Goal: Download file/media

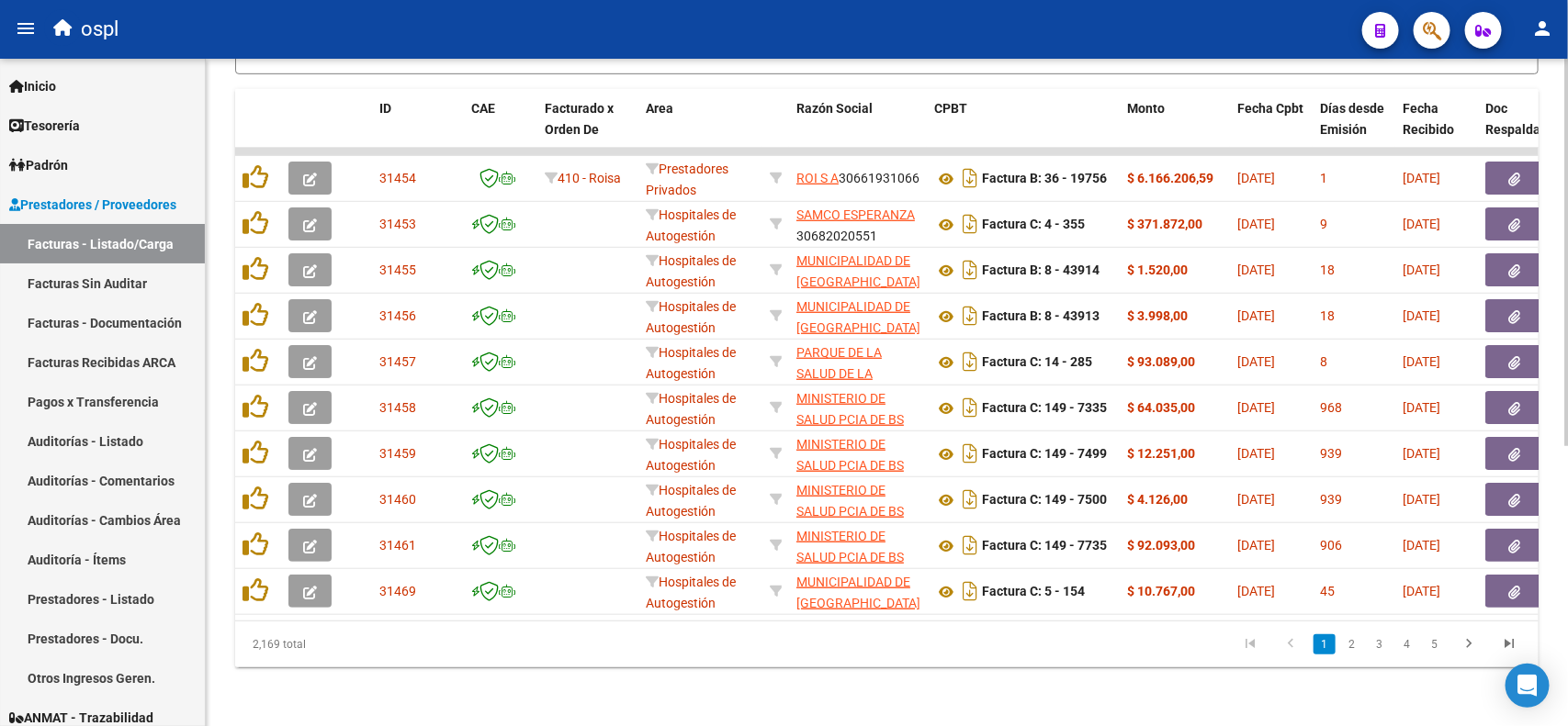
scroll to position [482, 0]
click at [1359, 644] on link "2" at bounding box center [1352, 645] width 22 height 20
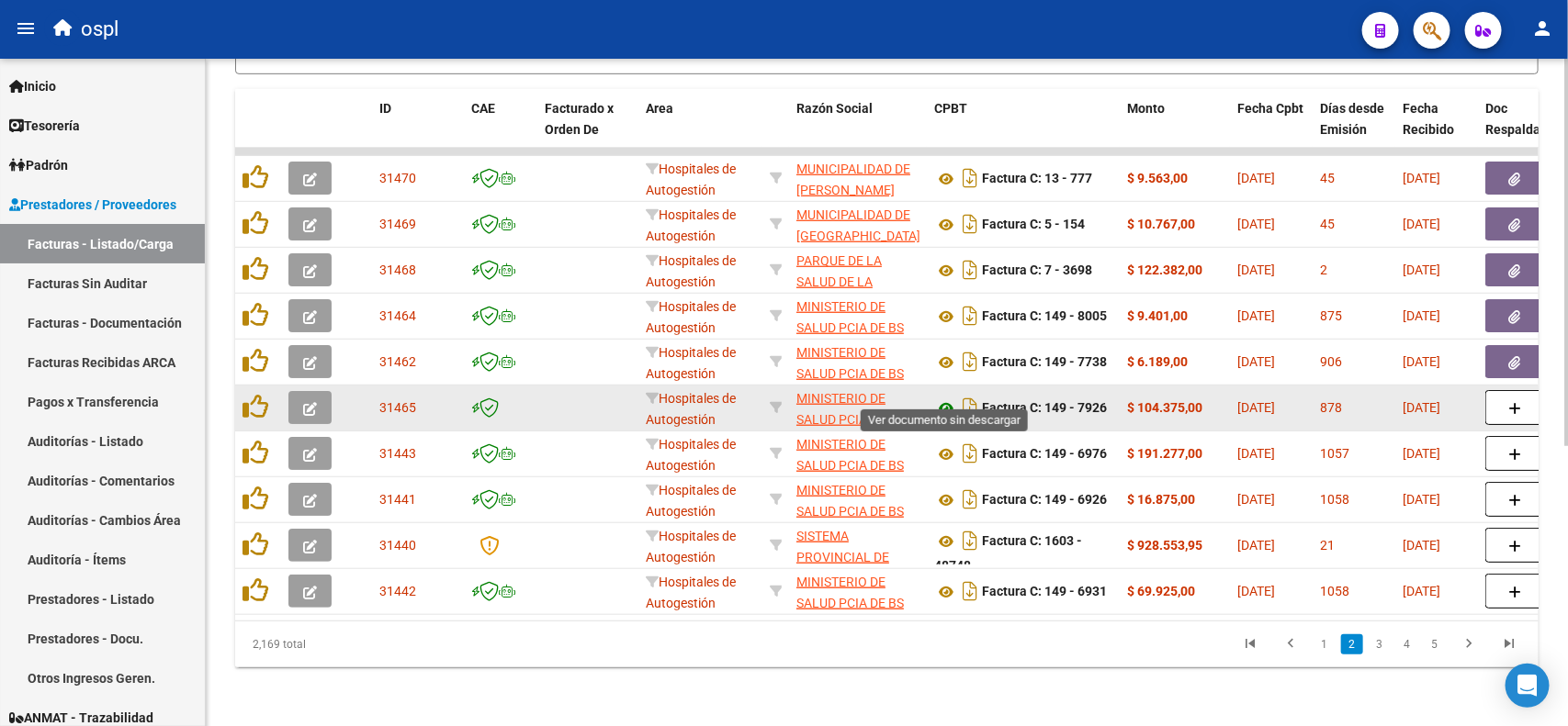
click at [947, 398] on icon at bounding box center [946, 409] width 24 height 22
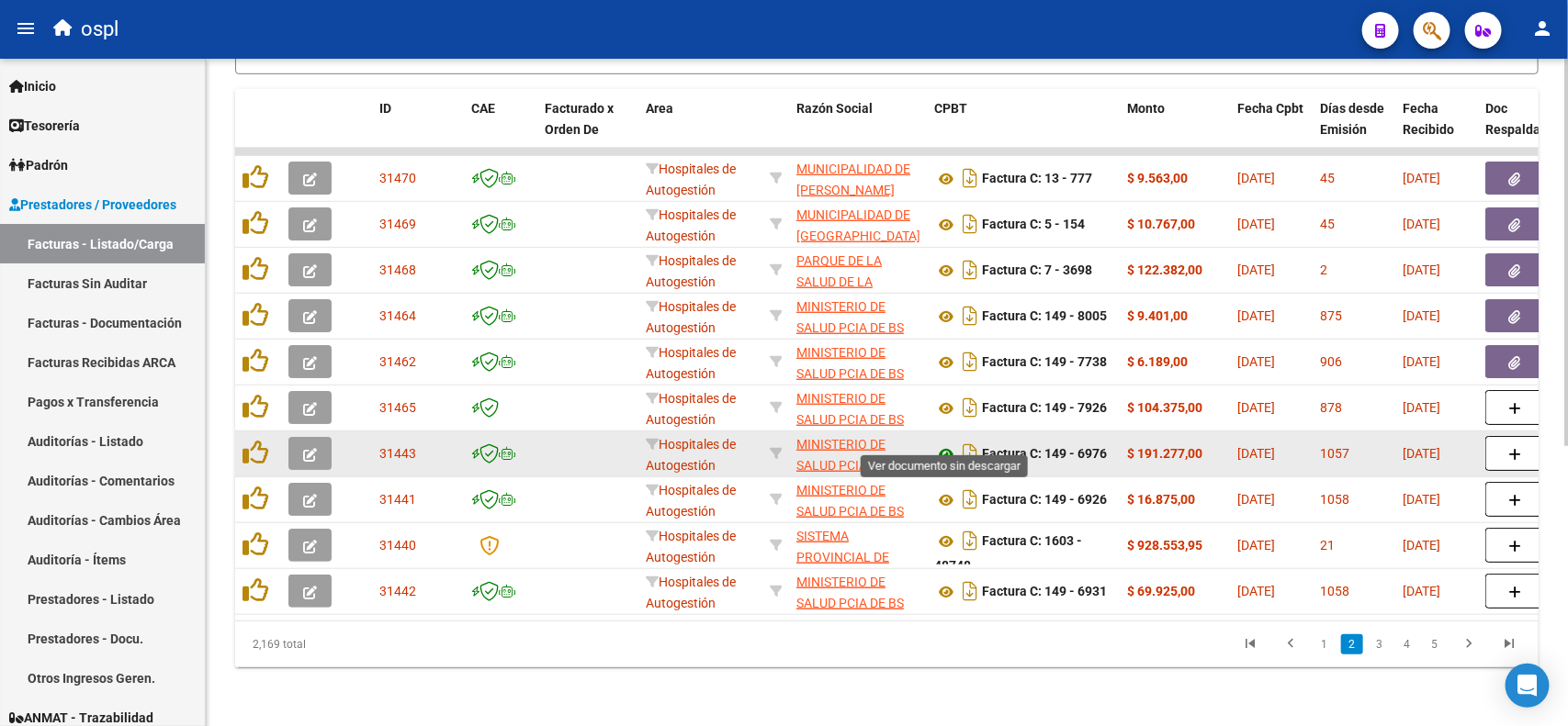
click at [942, 444] on icon at bounding box center [946, 455] width 24 height 22
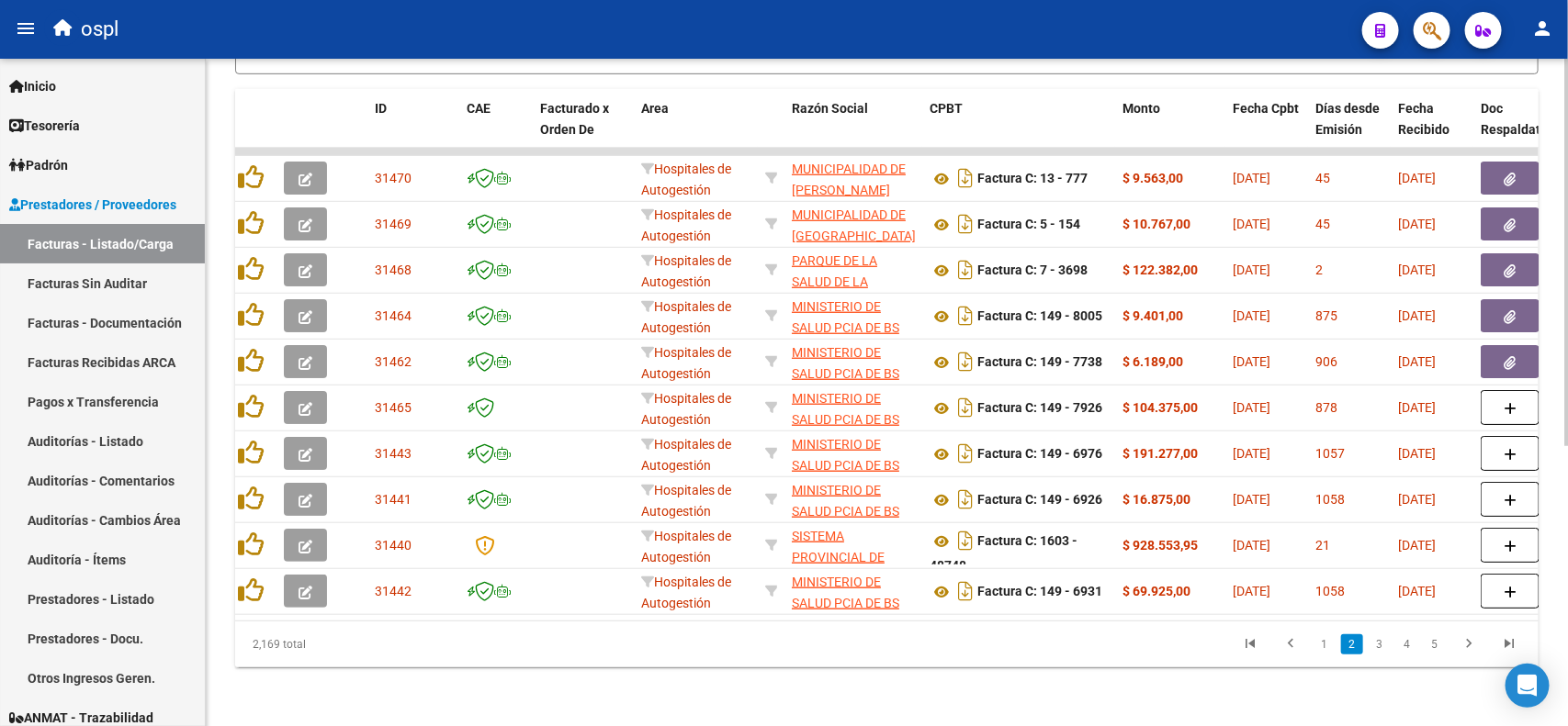
scroll to position [0, 21]
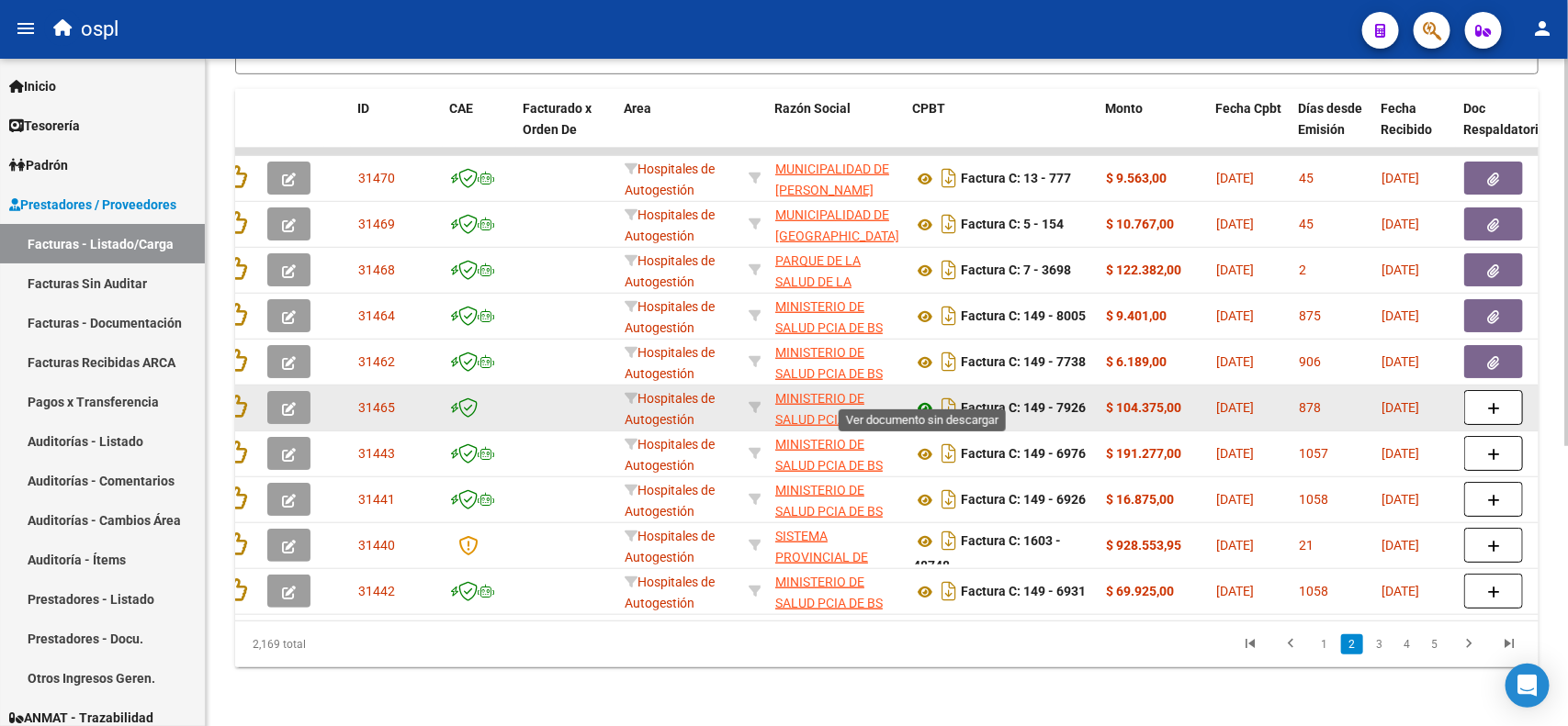
click at [926, 398] on icon at bounding box center [925, 409] width 24 height 22
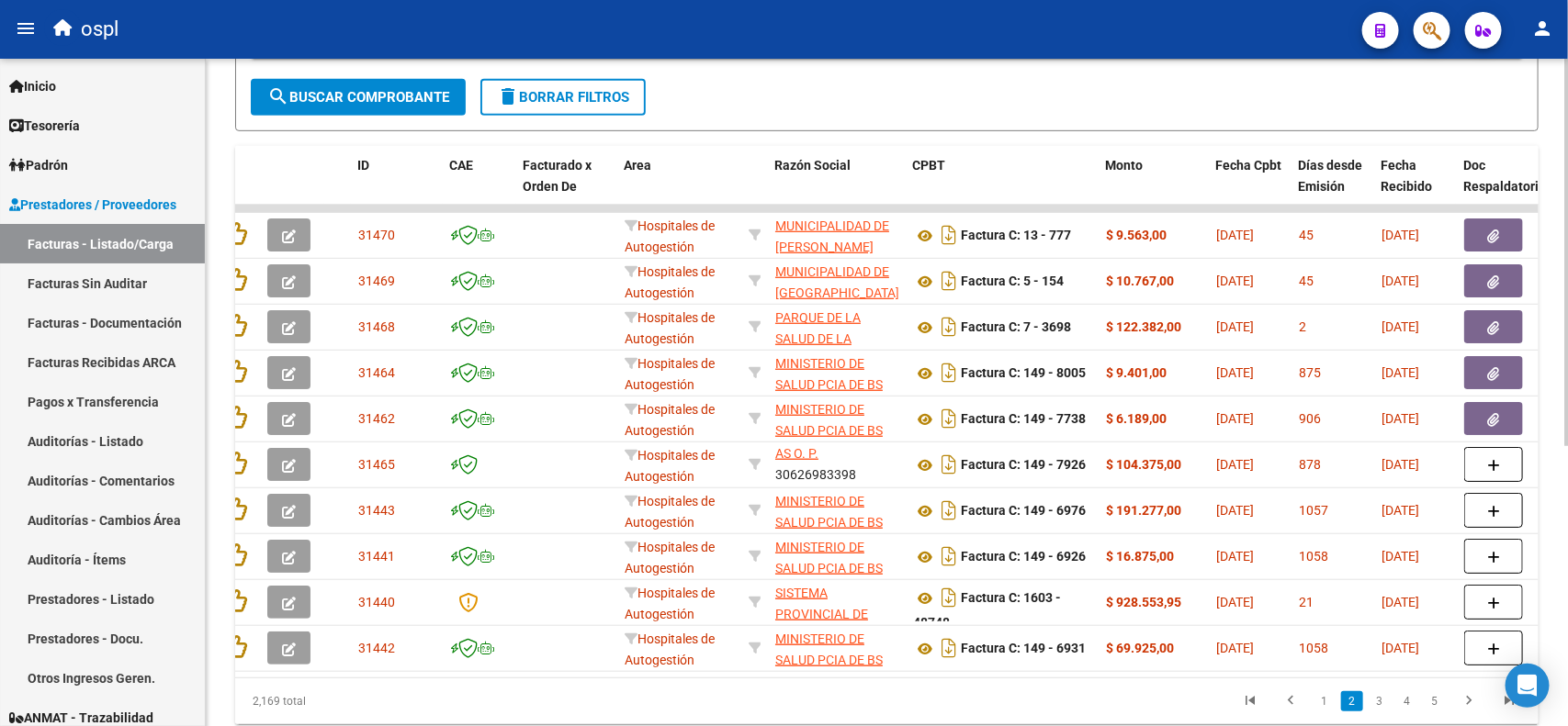
scroll to position [482, 0]
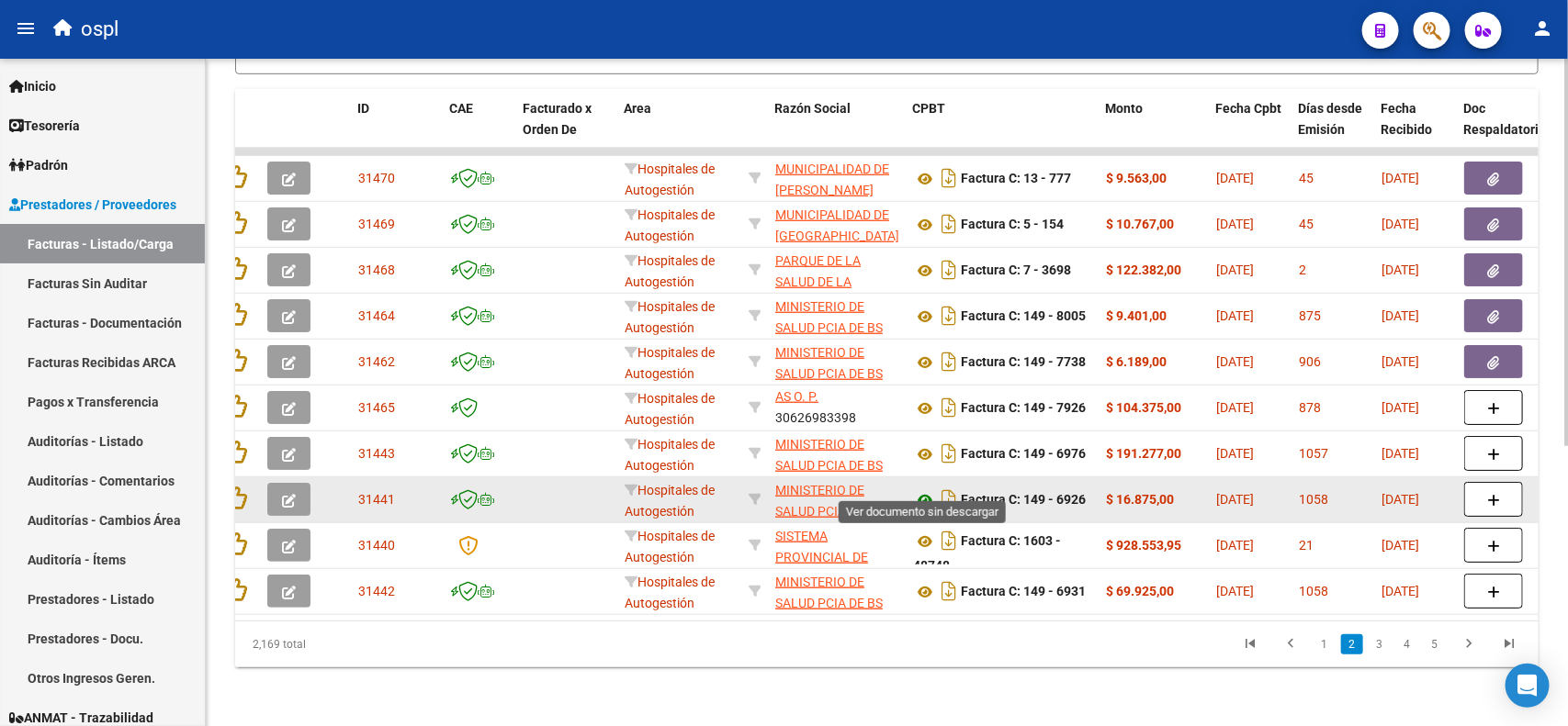
click at [916, 489] on icon at bounding box center [925, 500] width 24 height 22
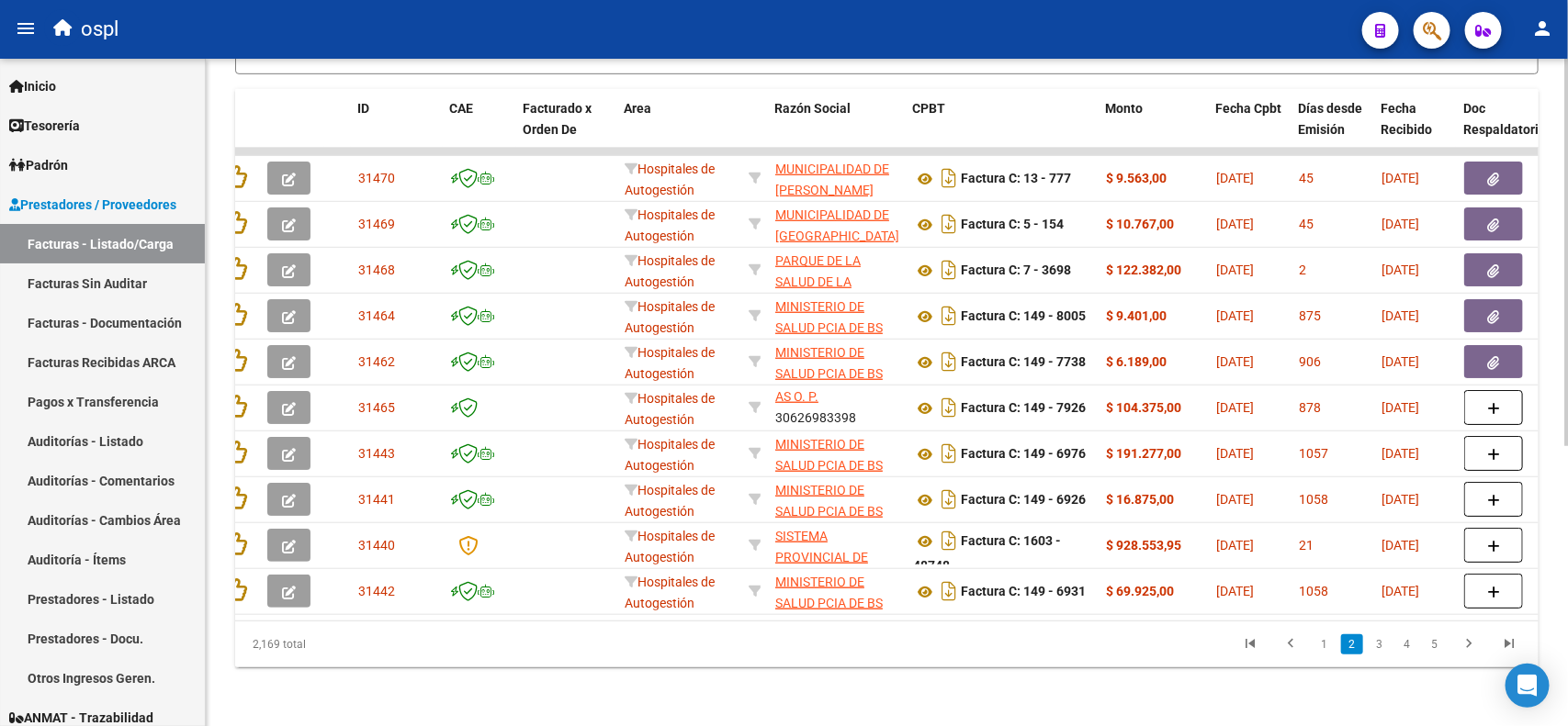
scroll to position [10, 0]
click at [1321, 648] on link "1" at bounding box center [1324, 645] width 22 height 20
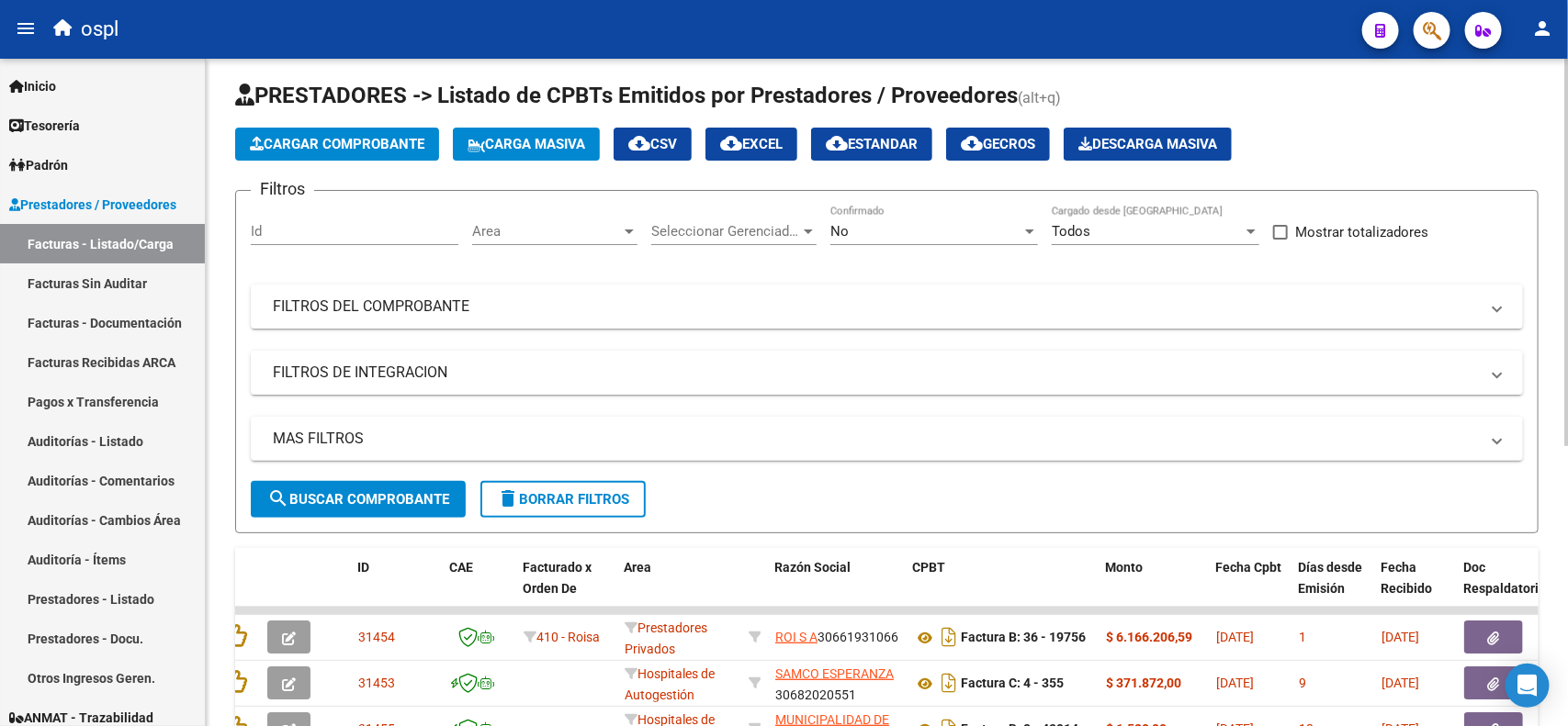
scroll to position [0, 0]
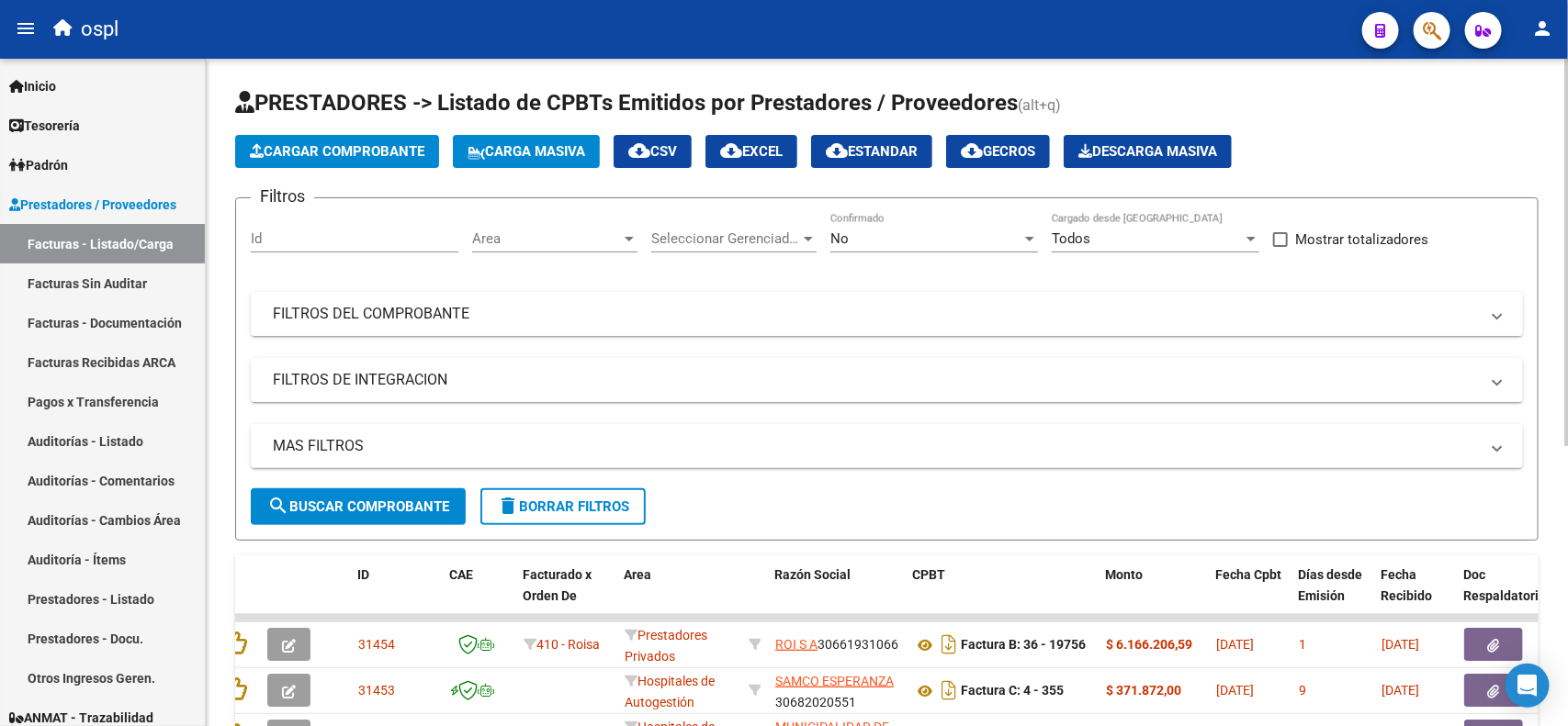
click at [396, 312] on mat-panel-title "FILTROS DEL COMPROBANTE" at bounding box center [876, 314] width 1206 height 20
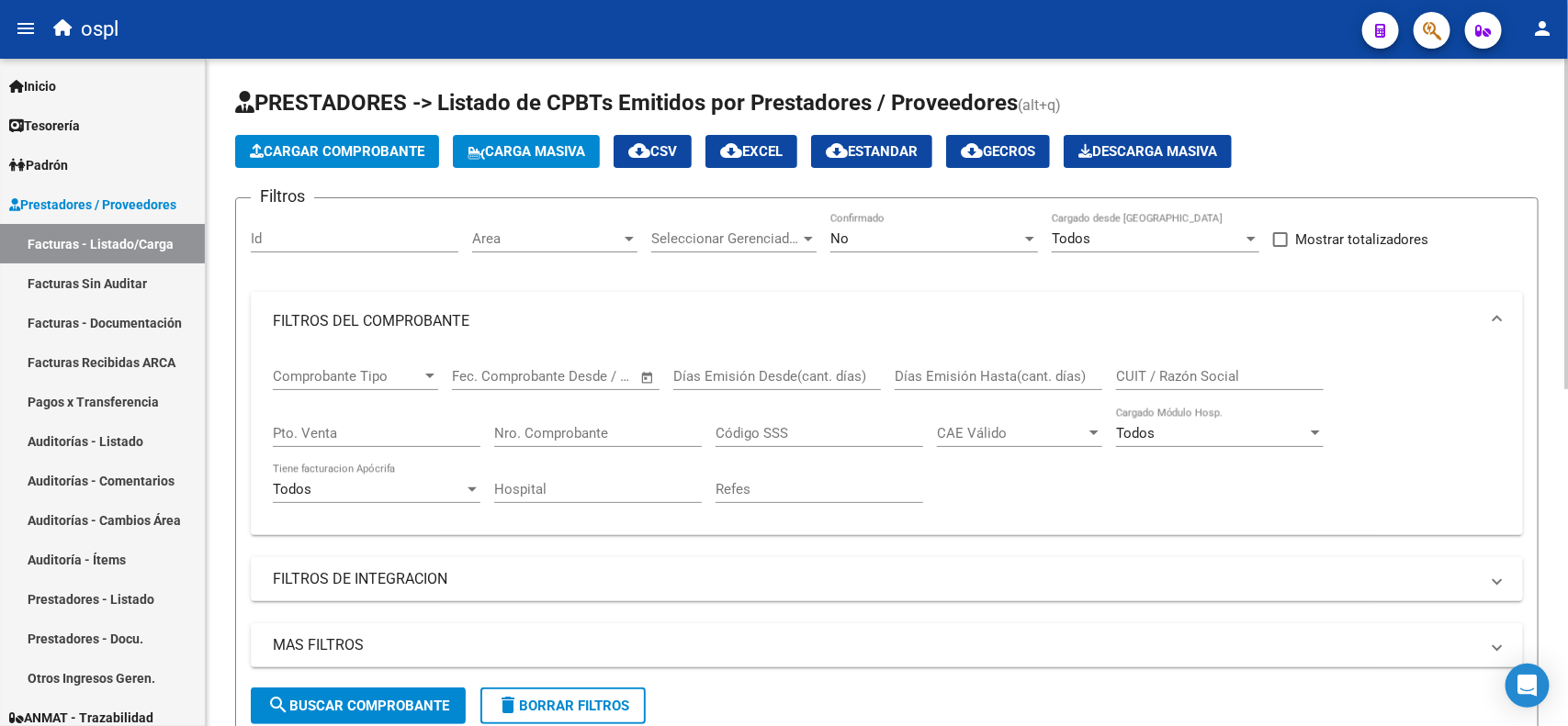
click at [640, 429] on input "Nro. Comprobante" at bounding box center [597, 434] width 208 height 17
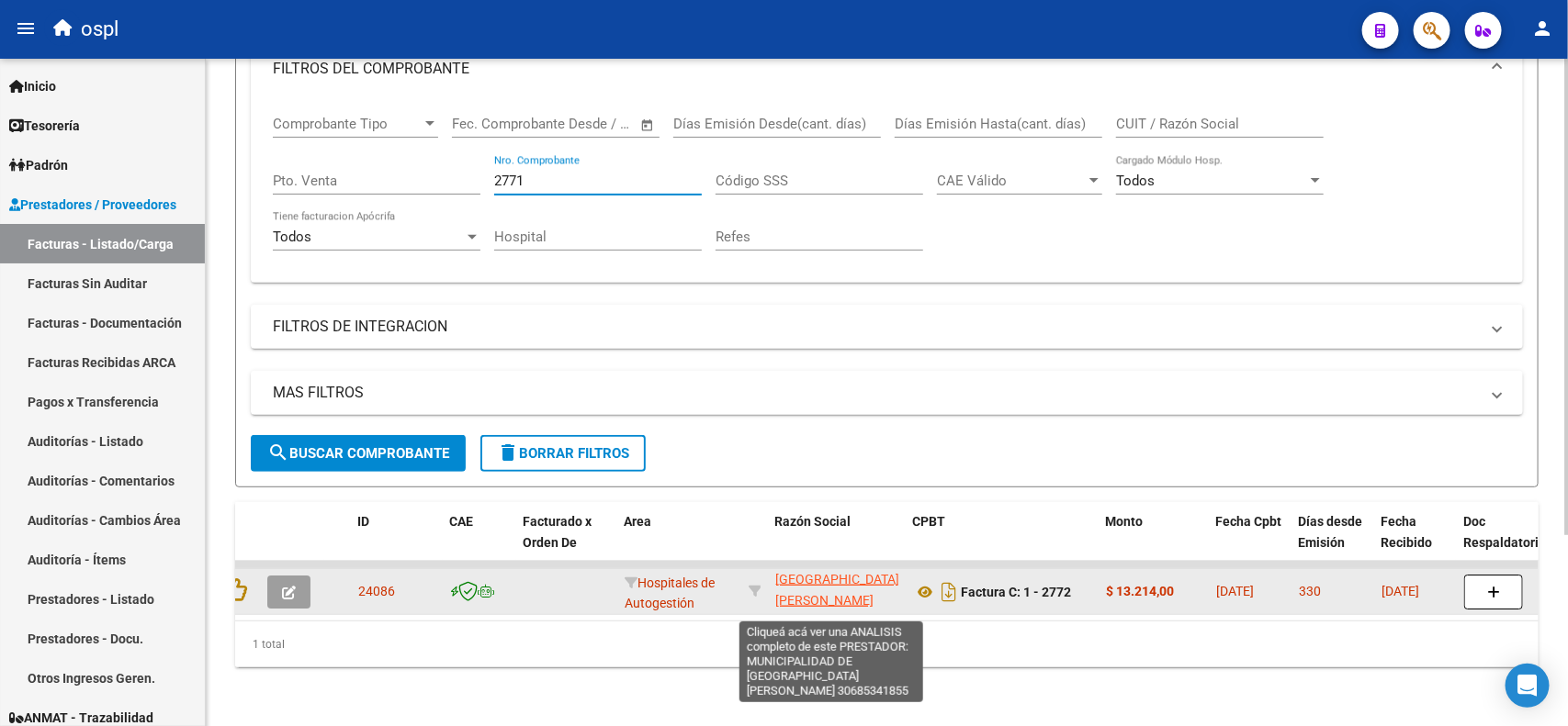
scroll to position [44, 0]
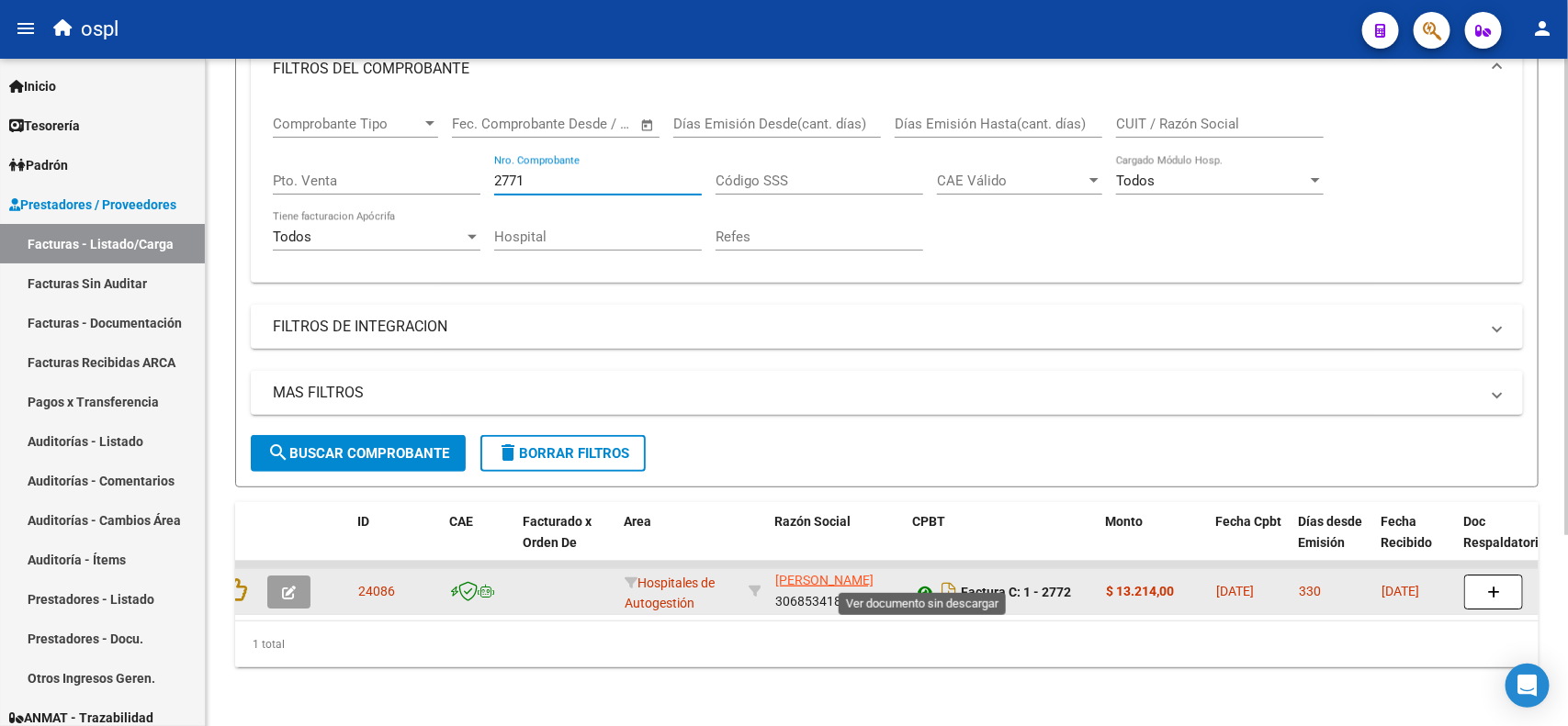
type input "2771"
click at [923, 581] on icon at bounding box center [925, 592] width 24 height 22
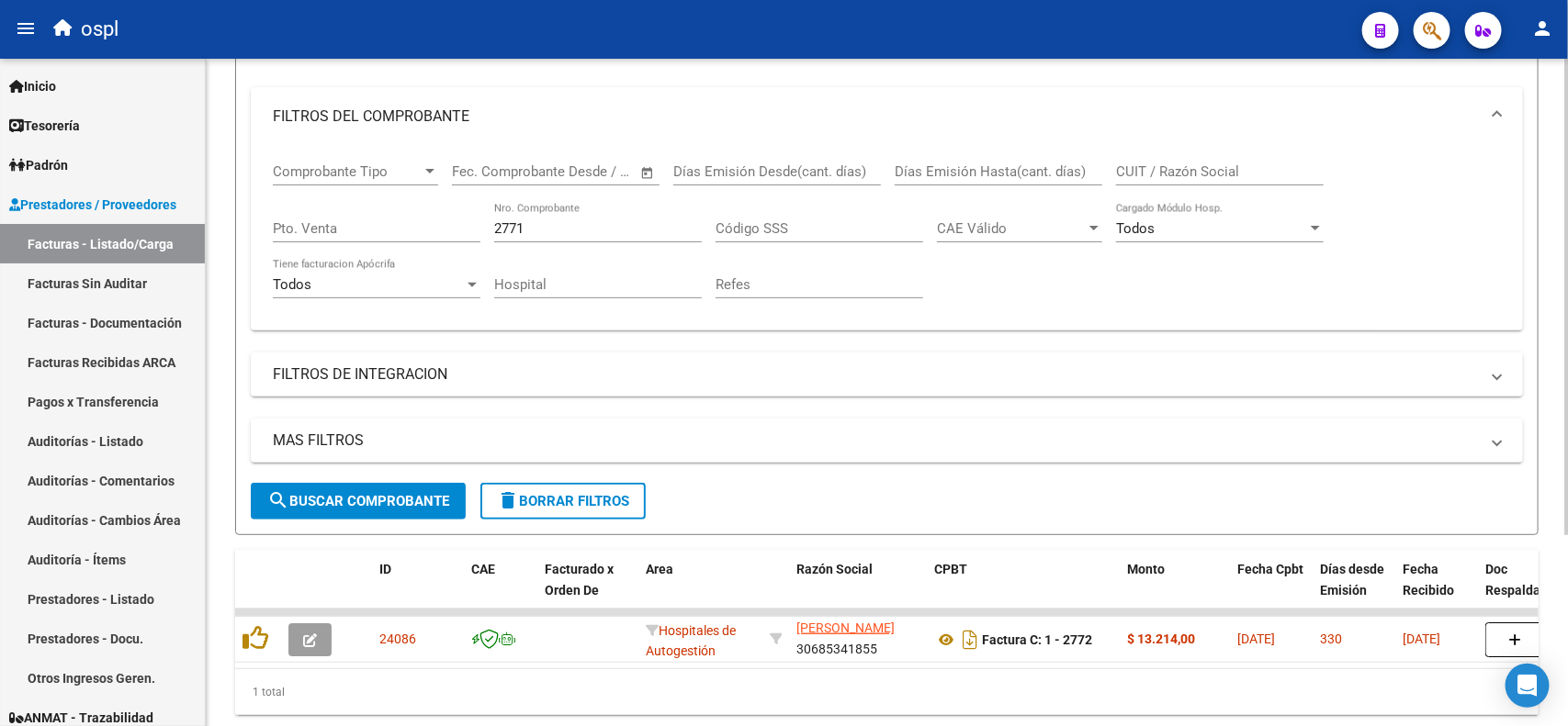
scroll to position [152, 0]
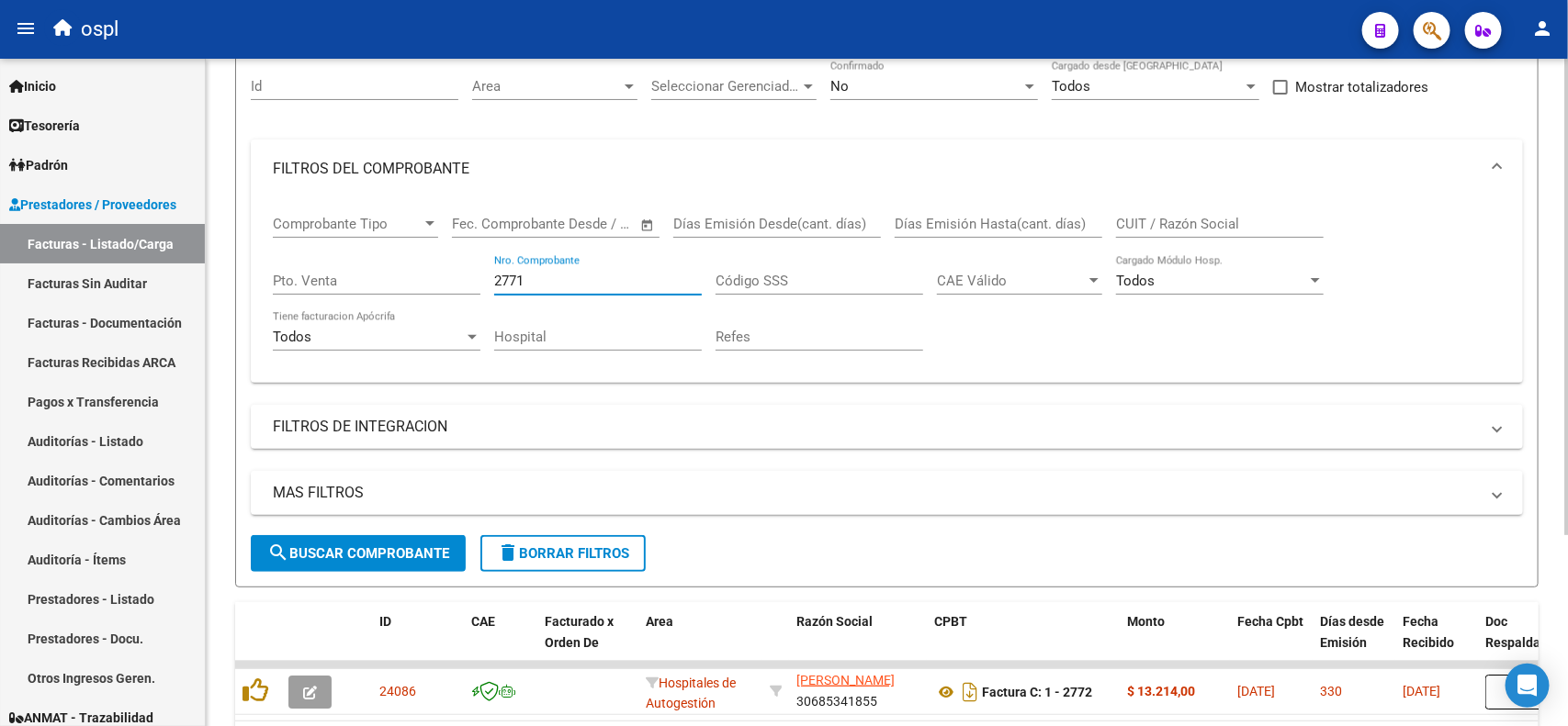
drag, startPoint x: 533, startPoint y: 280, endPoint x: 444, endPoint y: 273, distance: 89.3
click at [450, 276] on div "Comprobante Tipo Comprobante Tipo Fecha inicio – Fecha fin Fec. Comprobante Des…" at bounding box center [887, 283] width 1227 height 170
click at [400, 268] on div "Pto. Venta" at bounding box center [377, 275] width 208 height 40
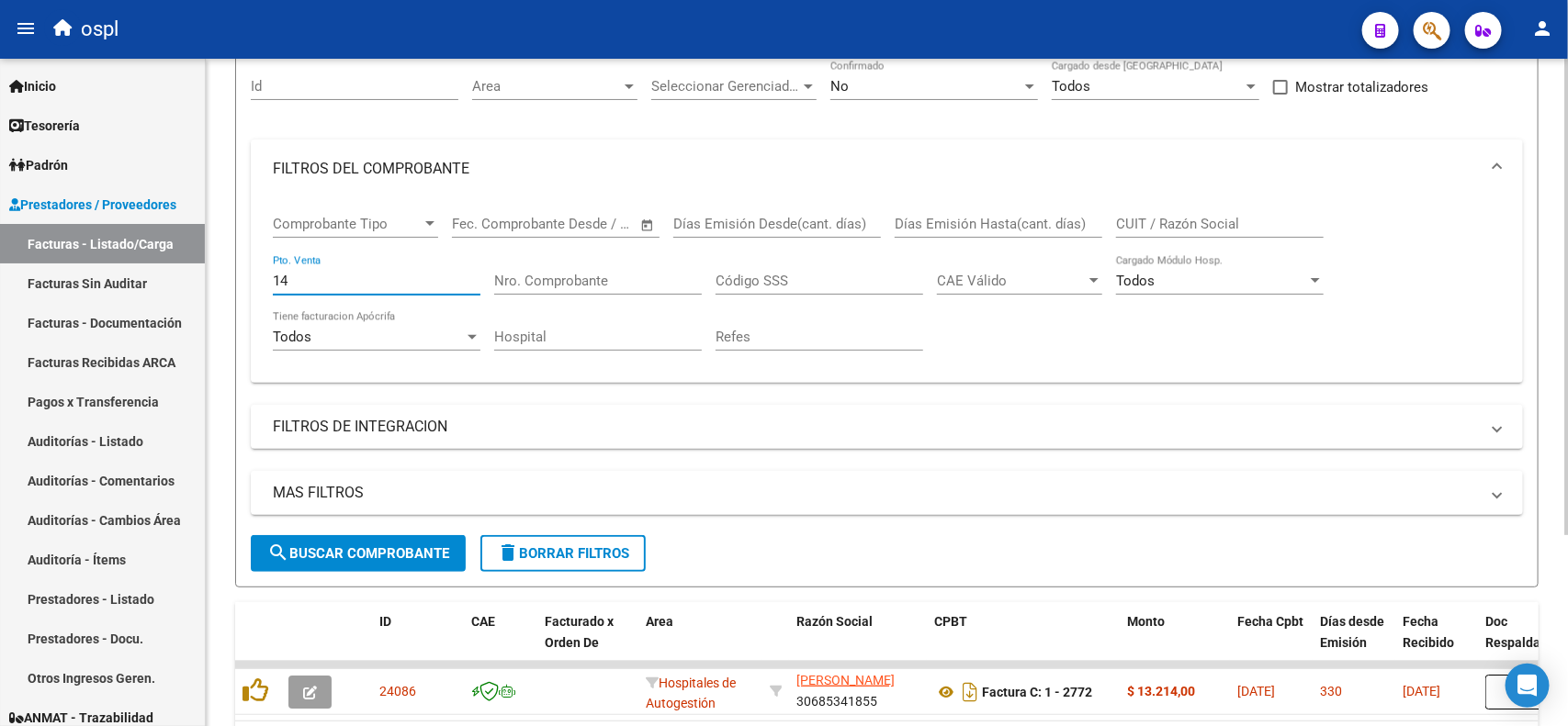
type input "145"
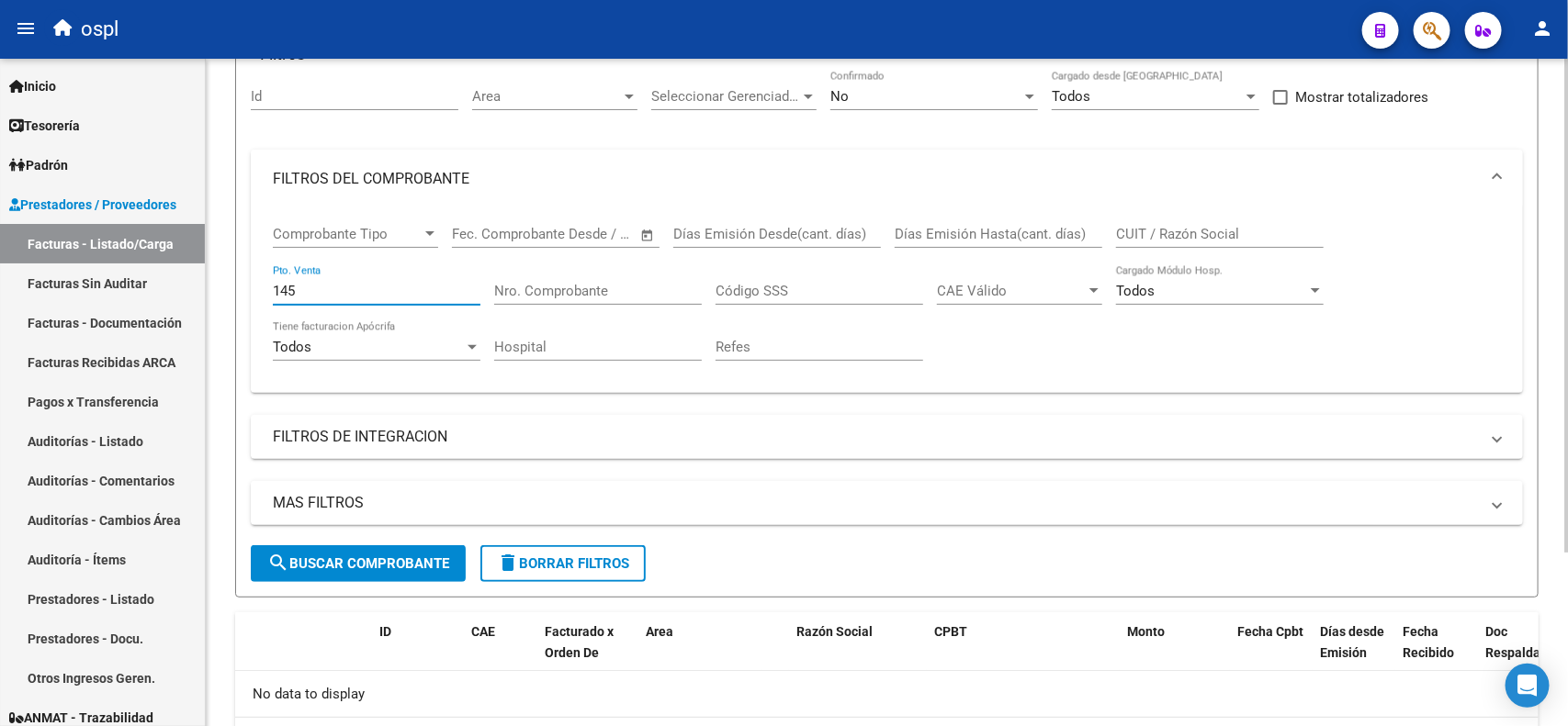
scroll to position [6, 0]
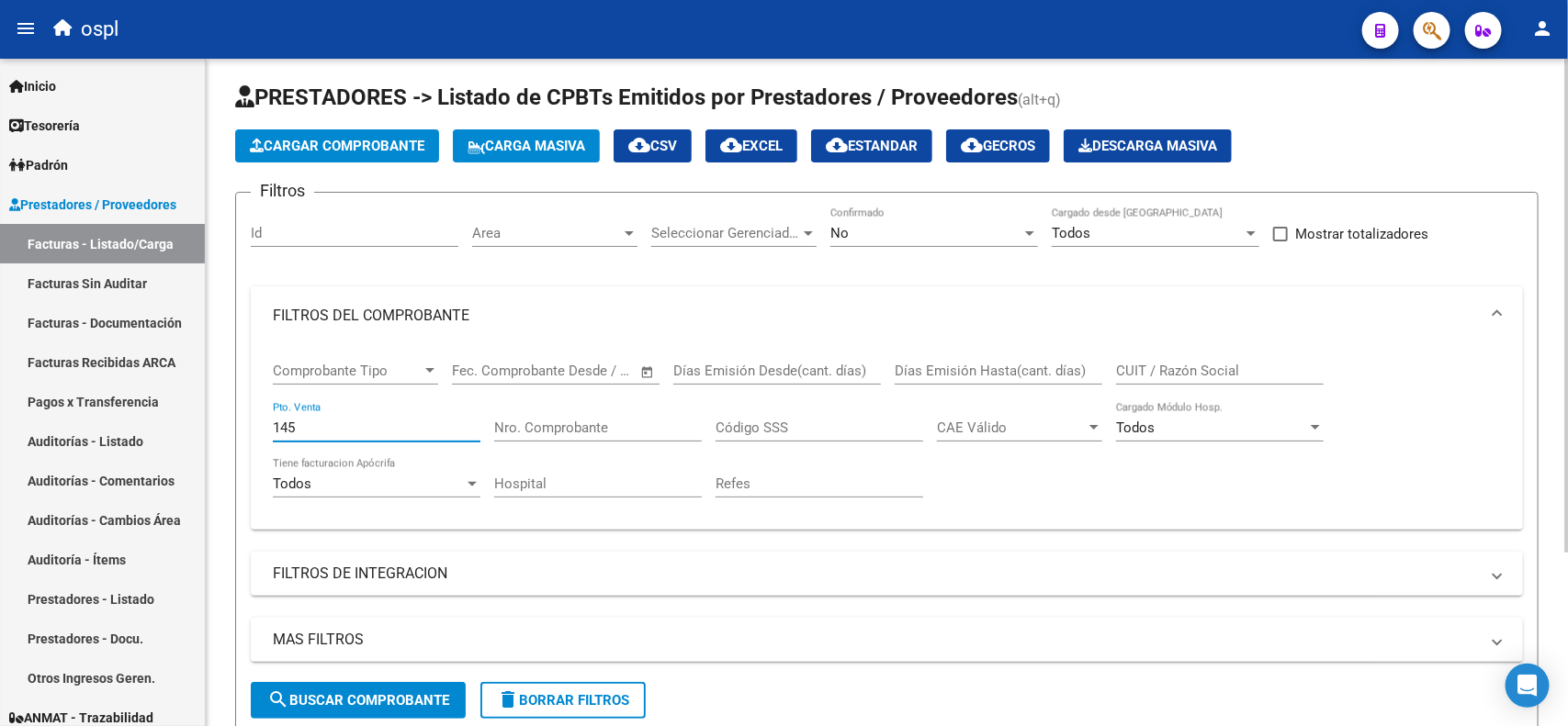
drag, startPoint x: 367, startPoint y: 424, endPoint x: 237, endPoint y: 428, distance: 130.1
click at [237, 428] on form "Filtros Id Area Area Seleccionar Gerenciador Seleccionar Gerenciador No Confirm…" at bounding box center [887, 463] width 1303 height 542
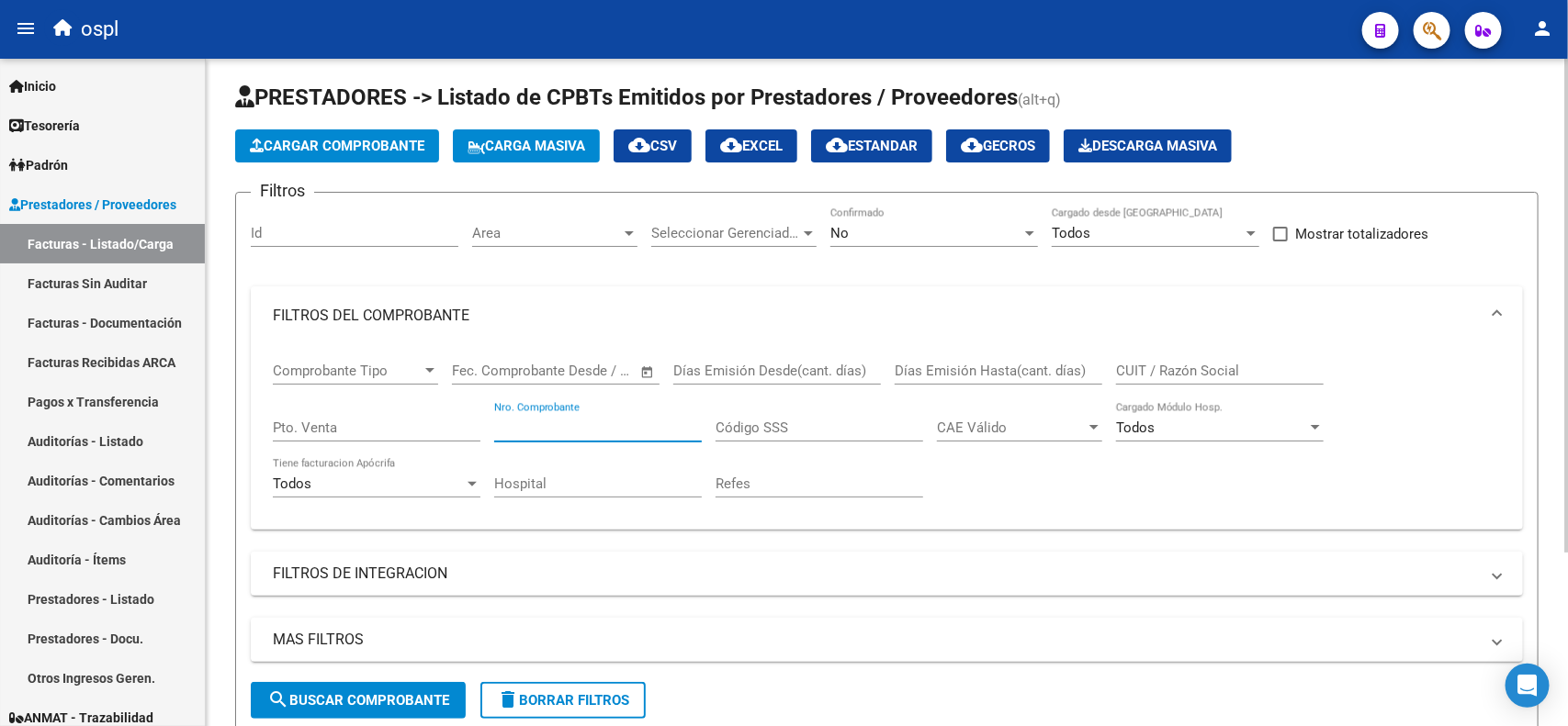
click at [561, 420] on input "Nro. Comprobante" at bounding box center [597, 428] width 208 height 17
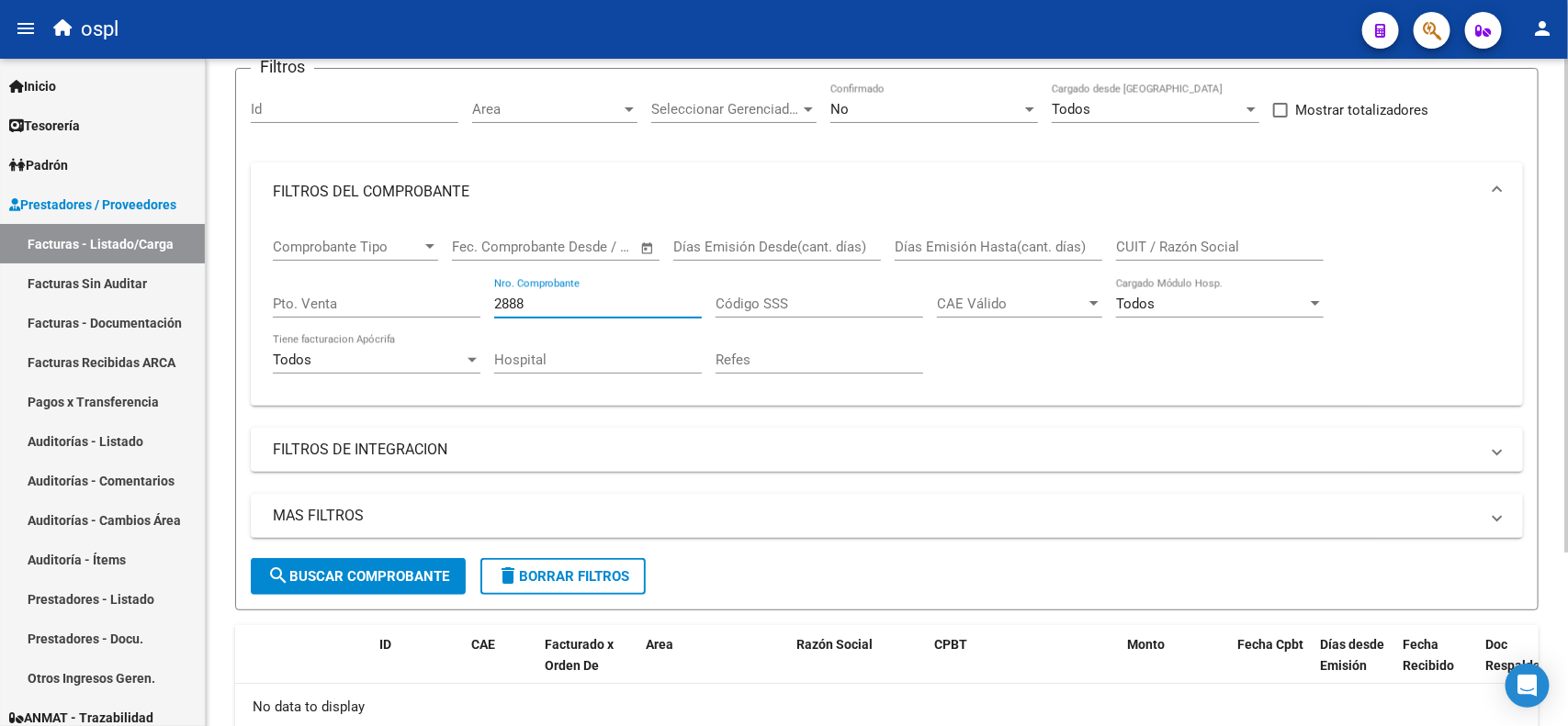
scroll to position [0, 0]
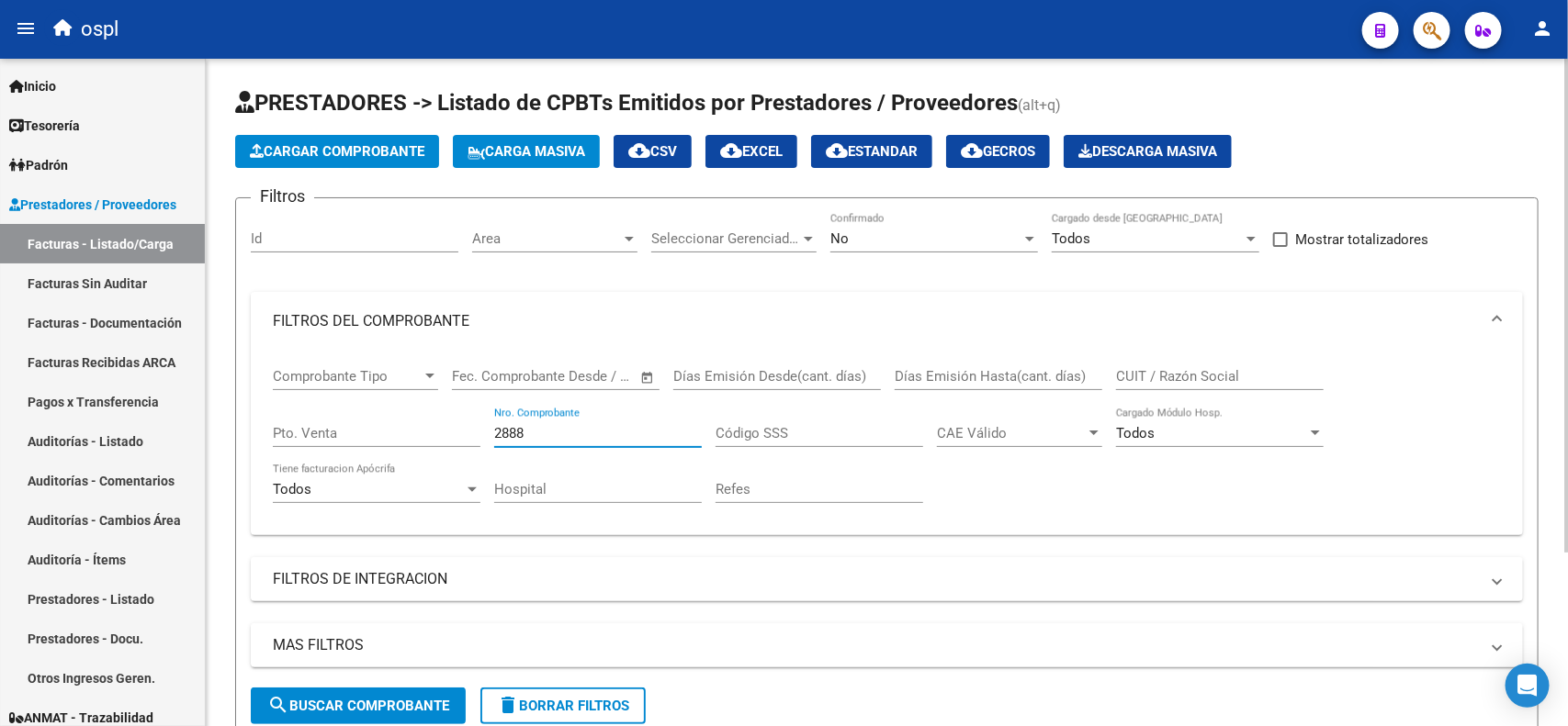
click at [969, 244] on div "No" at bounding box center [926, 239] width 191 height 17
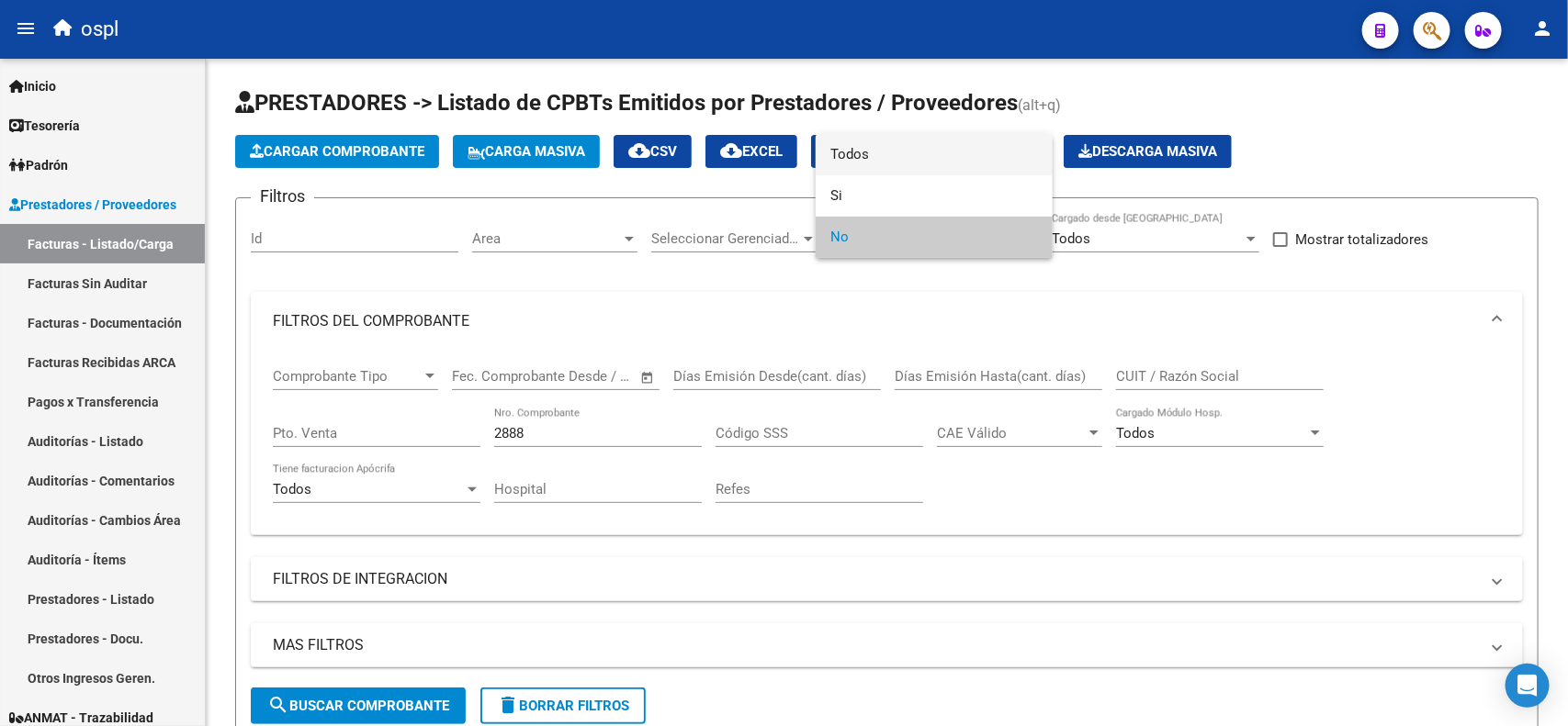
click at [855, 166] on span "Todos" at bounding box center [934, 154] width 208 height 42
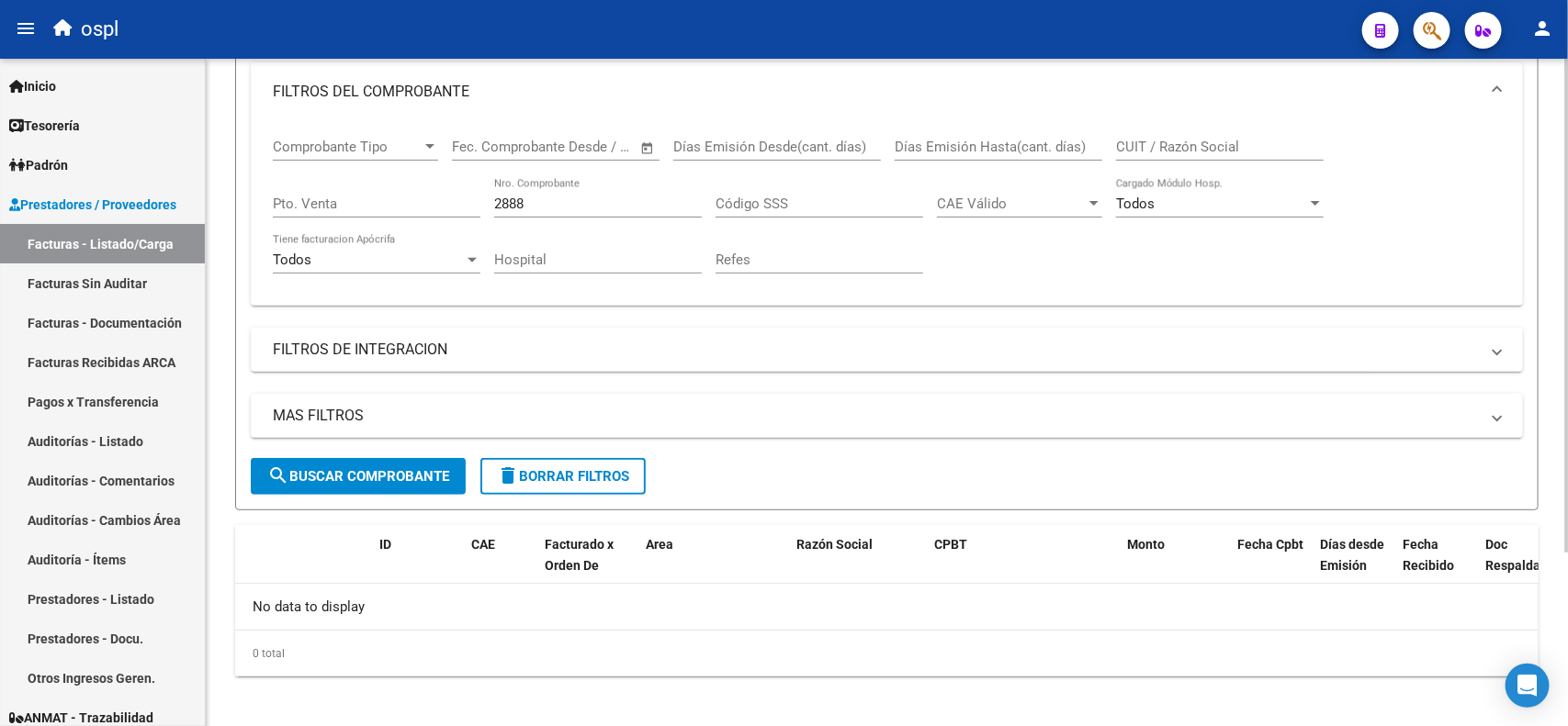
click at [355, 483] on button "search Buscar Comprobante" at bounding box center [358, 477] width 215 height 37
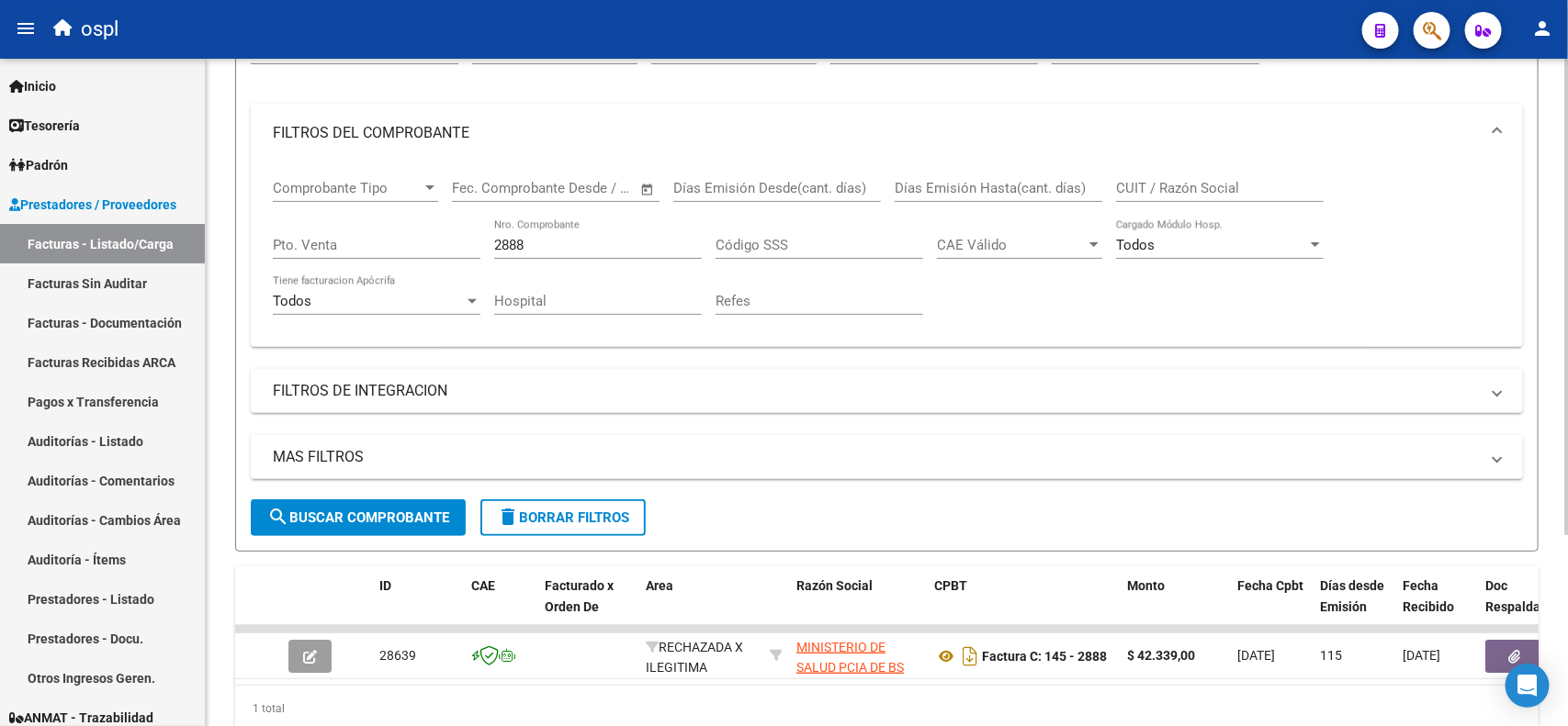
scroll to position [152, 0]
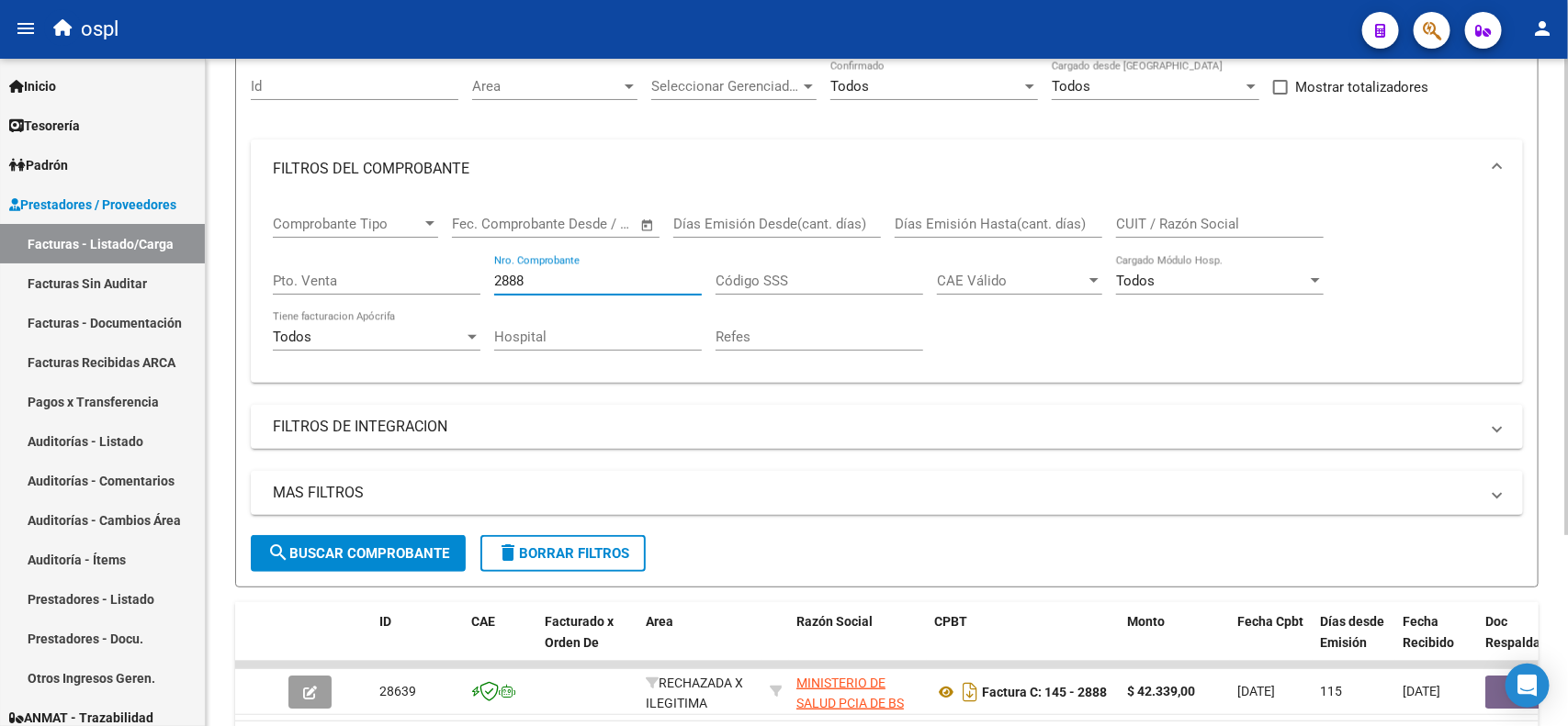
drag, startPoint x: 533, startPoint y: 280, endPoint x: 483, endPoint y: 280, distance: 50.0
click at [483, 280] on div "Comprobante Tipo Comprobante Tipo Fecha inicio – Fecha fin Fec. Comprobante Des…" at bounding box center [887, 283] width 1227 height 170
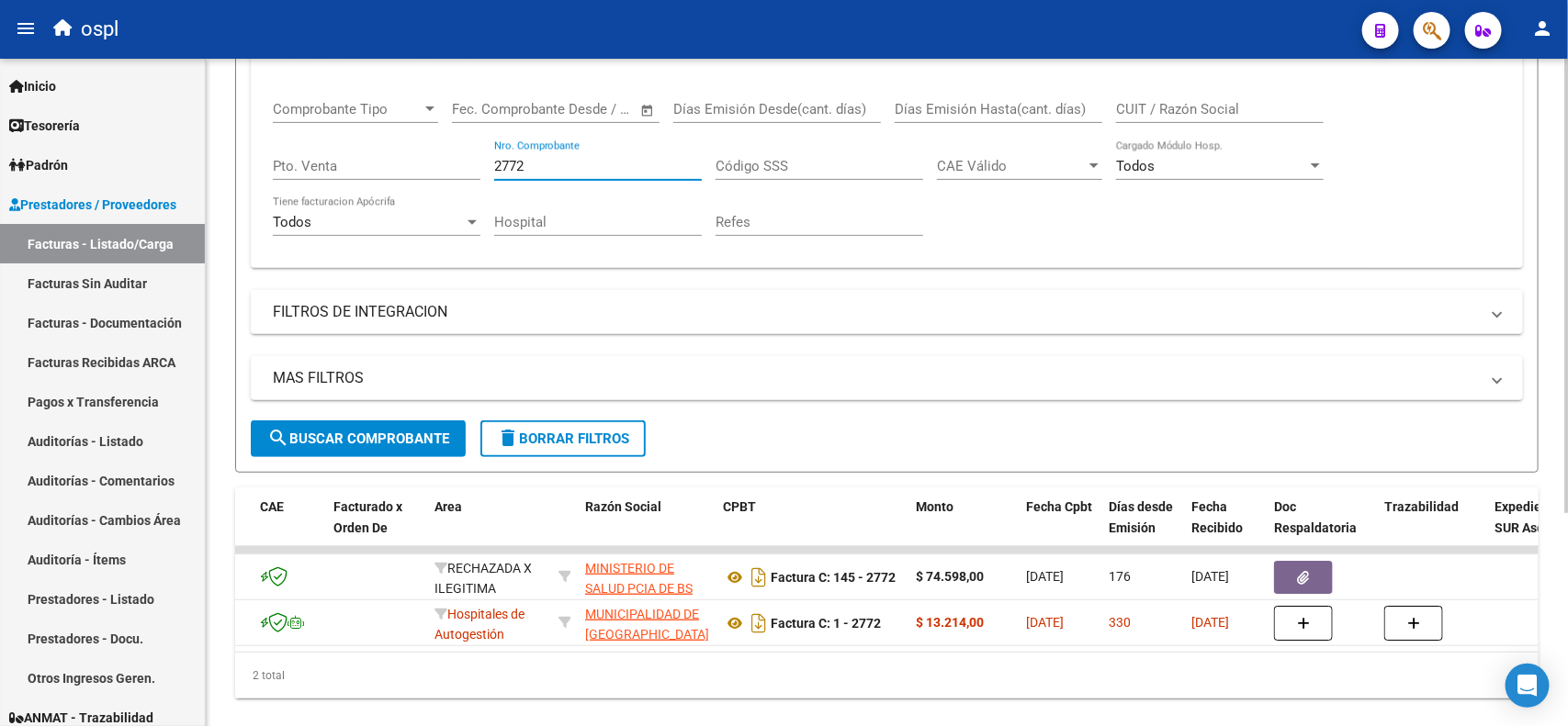
scroll to position [0, 0]
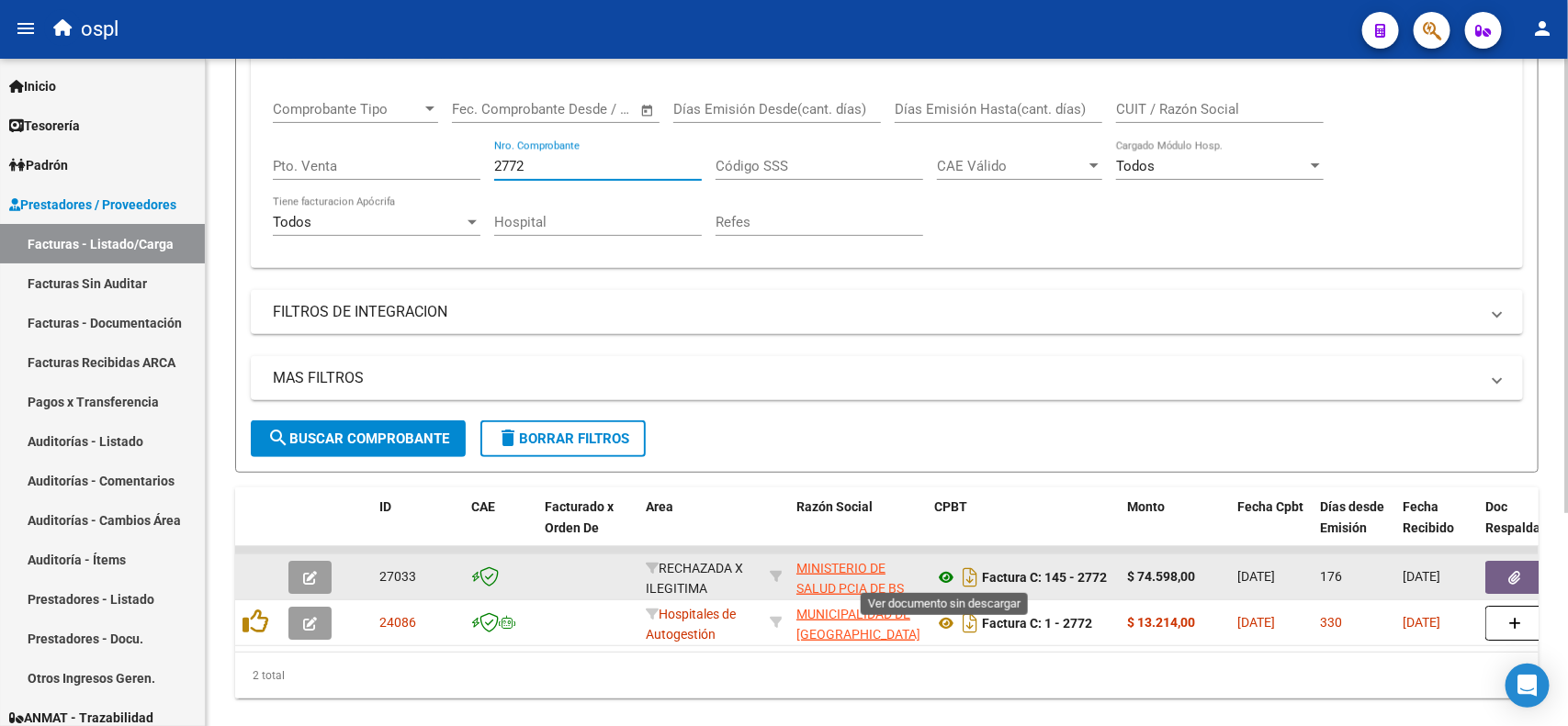
type input "2772"
click at [943, 578] on icon at bounding box center [946, 577] width 24 height 22
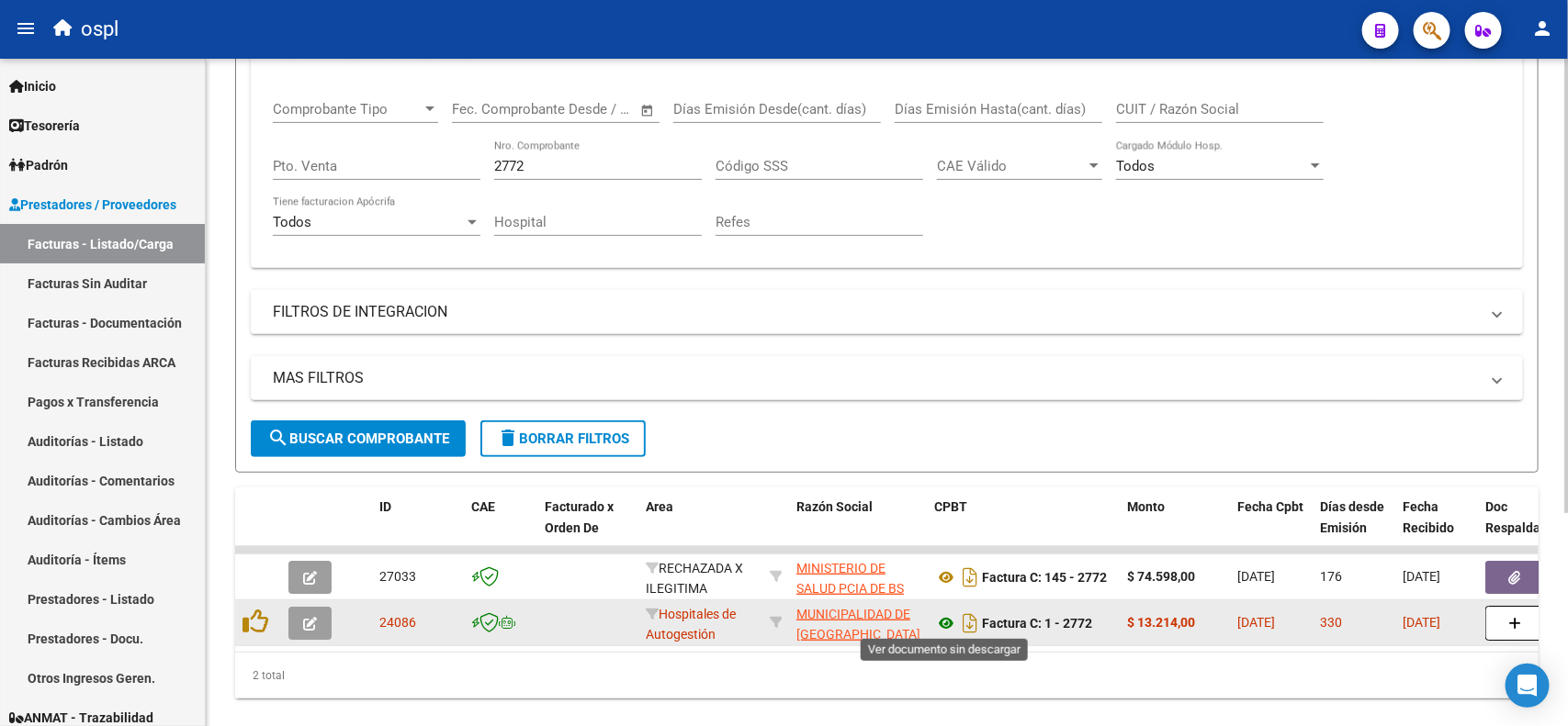
click at [951, 617] on icon at bounding box center [946, 624] width 24 height 22
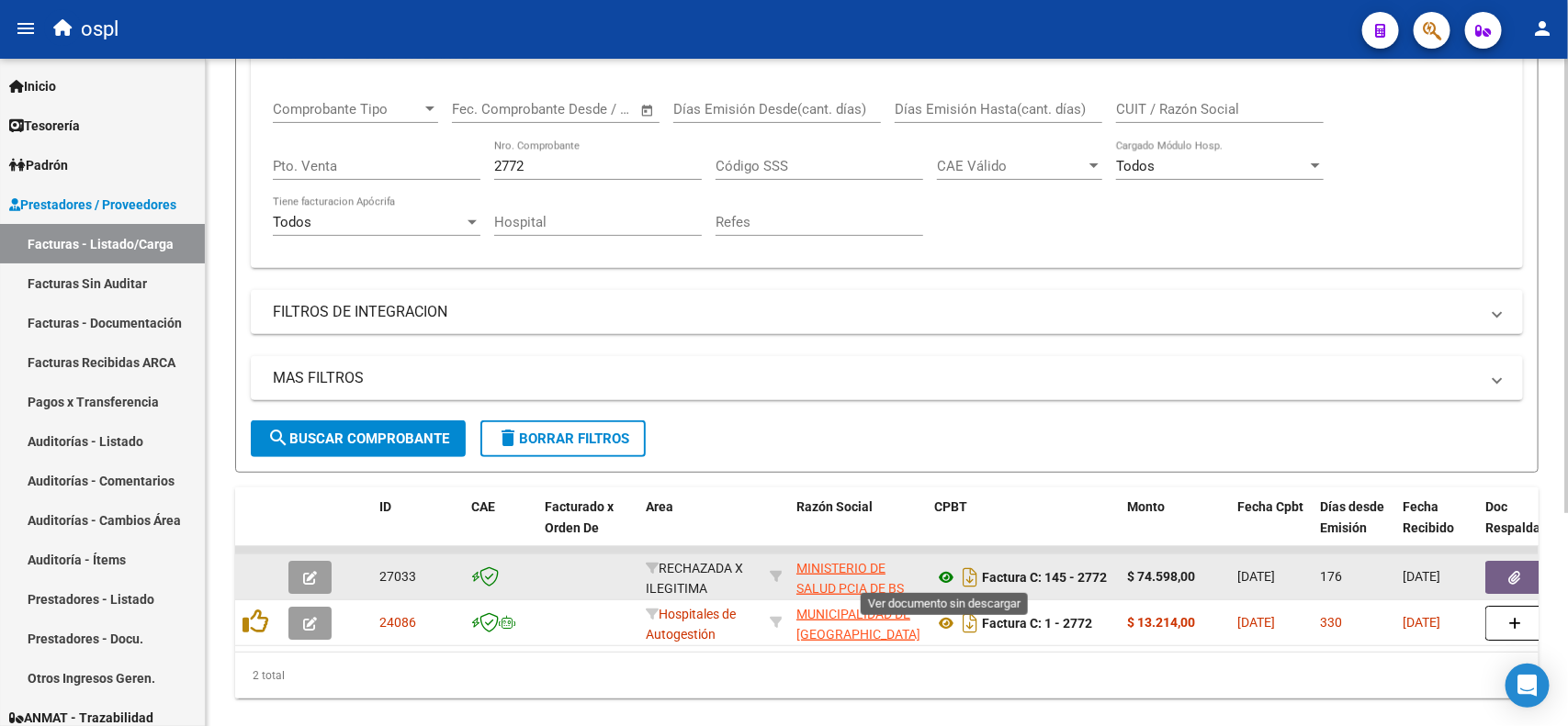
click at [942, 575] on icon at bounding box center [946, 577] width 24 height 22
